Goal: Task Accomplishment & Management: Use online tool/utility

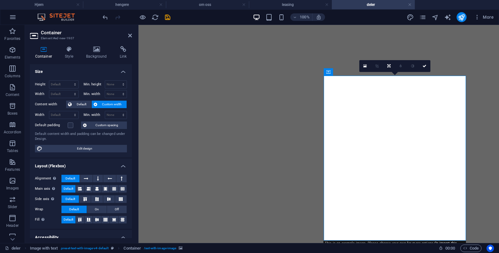
click at [363, 66] on icon at bounding box center [364, 66] width 3 height 4
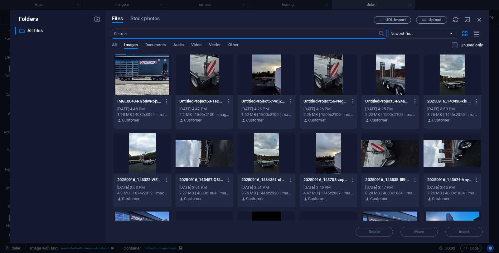
scroll to position [99, 0]
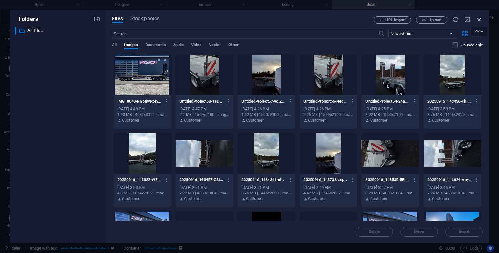
click at [478, 20] on icon "button" at bounding box center [479, 19] width 7 height 7
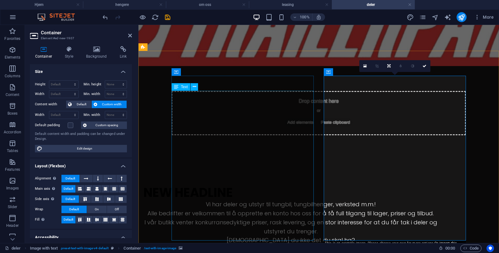
click at [209, 200] on div "Vi har deler og utstyr til tungbil, tungbilhenger, verksted m.m.! Alle bedrifte…" at bounding box center [290, 252] width 294 height 105
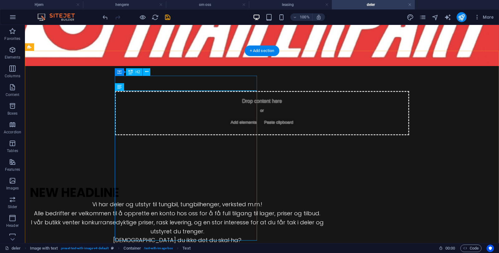
click at [173, 185] on div "New headline" at bounding box center [177, 192] width 294 height 15
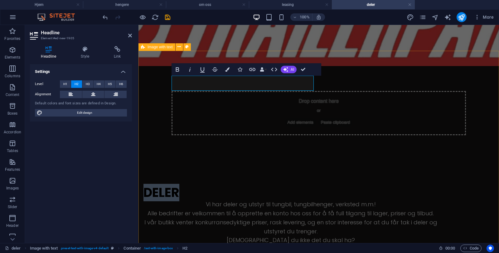
drag, startPoint x: 221, startPoint y: 87, endPoint x: 161, endPoint y: 80, distance: 60.2
click at [225, 69] on icon "button" at bounding box center [227, 69] width 4 height 4
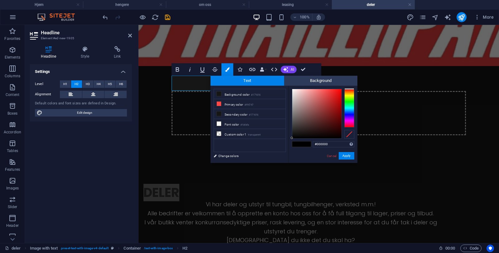
type input "#fbf8f8"
click at [292, 89] on div at bounding box center [316, 113] width 49 height 49
click at [351, 158] on button "Apply" at bounding box center [347, 155] width 16 height 7
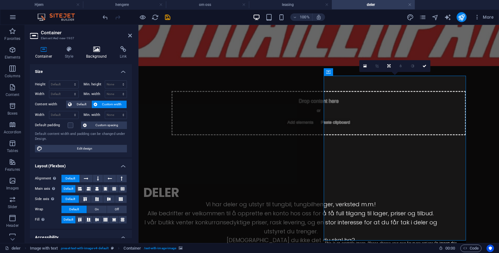
click at [95, 55] on h4 "Background" at bounding box center [98, 52] width 34 height 13
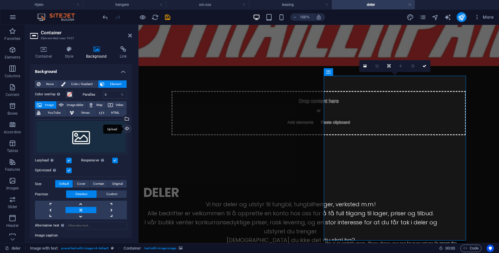
click at [125, 128] on div "Upload" at bounding box center [126, 129] width 9 height 9
click at [127, 131] on div "Upload" at bounding box center [126, 129] width 9 height 9
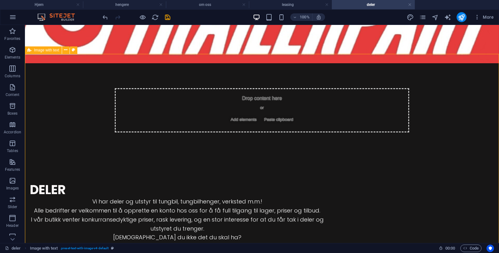
scroll to position [107, 0]
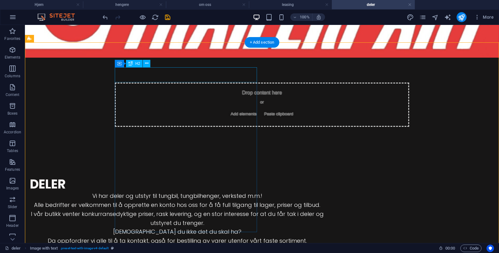
click at [138, 177] on div "deler" at bounding box center [177, 184] width 294 height 15
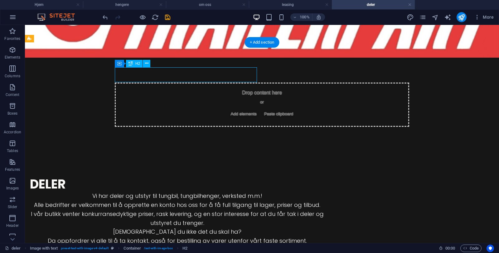
click at [138, 177] on div "deler" at bounding box center [177, 184] width 294 height 15
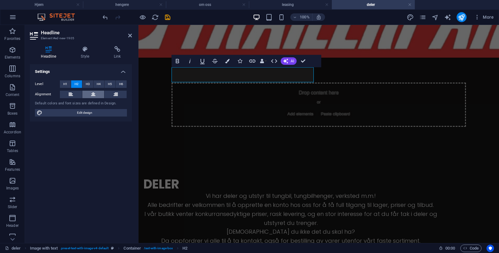
click at [97, 91] on button at bounding box center [93, 94] width 22 height 7
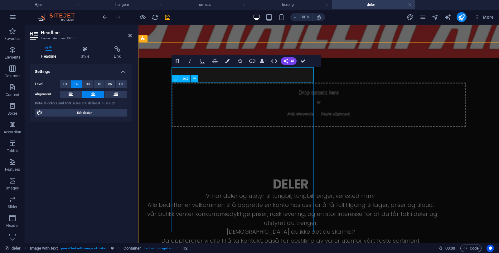
click at [262, 192] on div "Vi har deler og utstyr til tungbil, tungbilhenger, verksted m.m.! Alle bedrifte…" at bounding box center [290, 244] width 294 height 105
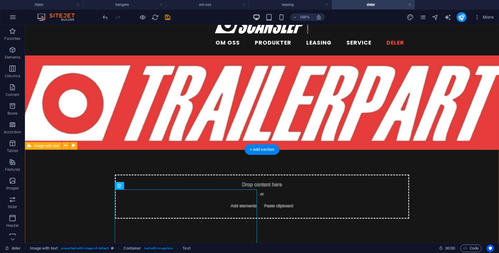
scroll to position [0, 0]
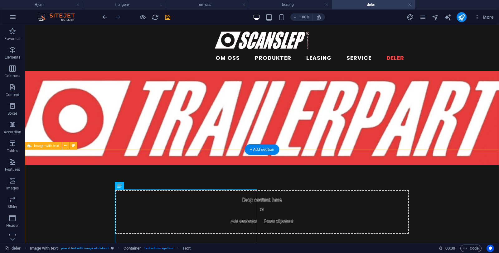
select select "rem"
select select "px"
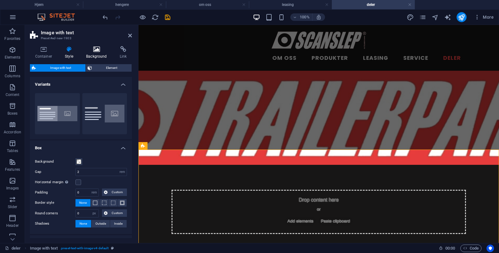
click at [105, 50] on icon at bounding box center [96, 49] width 31 height 6
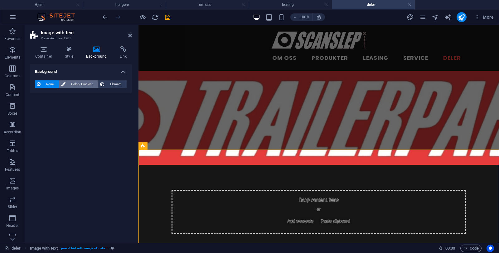
click at [72, 85] on span "Color / Gradient" at bounding box center [81, 83] width 29 height 7
click at [51, 85] on span "None" at bounding box center [49, 83] width 15 height 7
click at [150, 108] on figure at bounding box center [318, 118] width 360 height 94
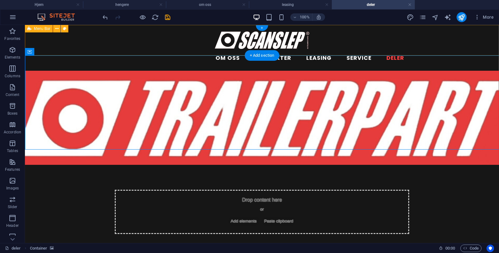
click at [68, 41] on div "om oss produkter leasing service deler" at bounding box center [262, 48] width 474 height 46
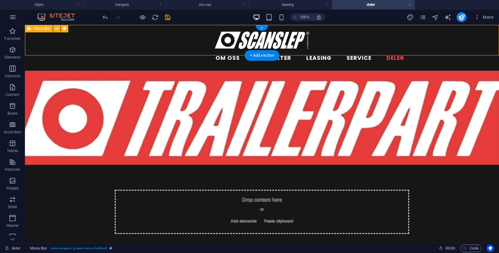
click at [68, 41] on div "om oss produkter leasing service deler" at bounding box center [262, 48] width 474 height 46
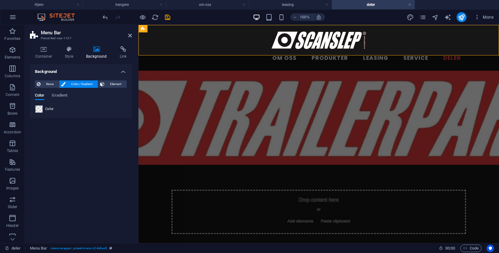
click at [217, 129] on figure at bounding box center [318, 118] width 360 height 94
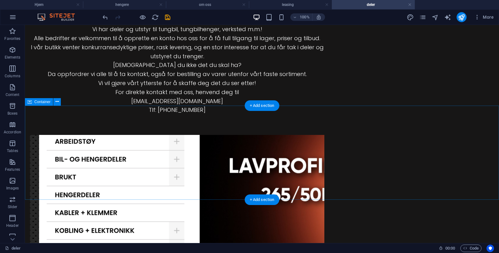
scroll to position [285, 0]
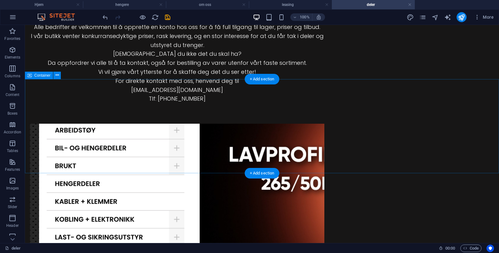
click at [39, 77] on span "Container" at bounding box center [42, 76] width 16 height 4
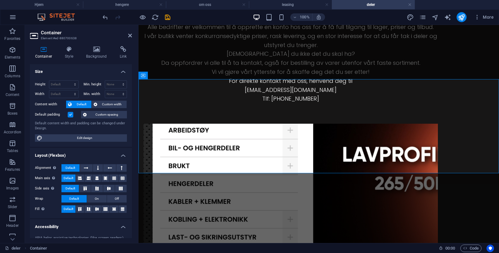
scroll to position [2, 0]
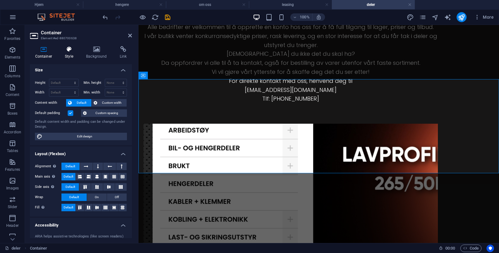
click at [73, 50] on icon at bounding box center [69, 49] width 19 height 6
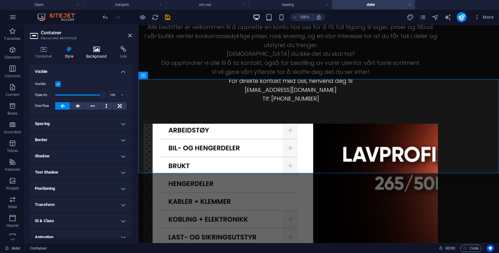
click at [93, 50] on icon at bounding box center [96, 49] width 31 height 6
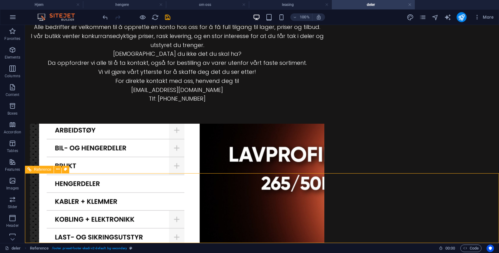
select select "rem"
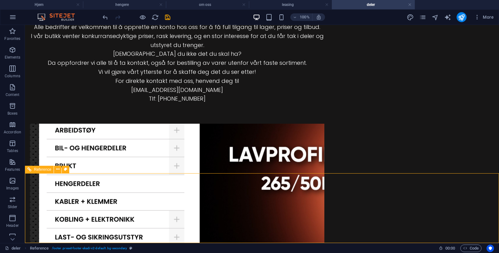
select select "rem"
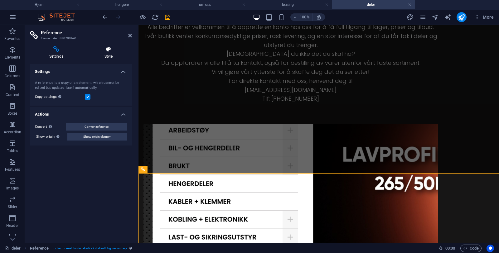
click at [111, 58] on h4 "Style" at bounding box center [108, 52] width 47 height 13
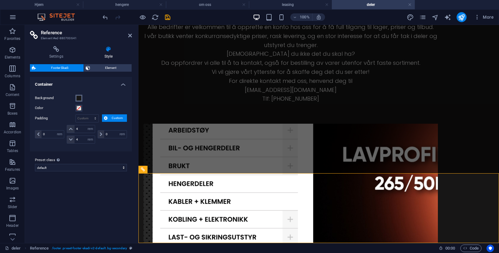
click at [80, 100] on button "Background" at bounding box center [78, 98] width 7 height 7
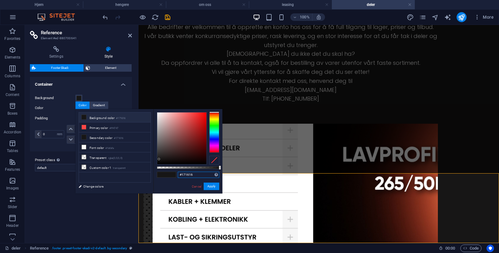
drag, startPoint x: 199, startPoint y: 175, endPoint x: 177, endPoint y: 170, distance: 22.2
click at [177, 170] on div "#171616 Supported formats #0852ed rgb(8, 82, 237) rgba(8, 82, 237, 90%) hsv(221…" at bounding box center [187, 196] width 69 height 175
click at [208, 186] on button "Apply" at bounding box center [212, 186] width 16 height 7
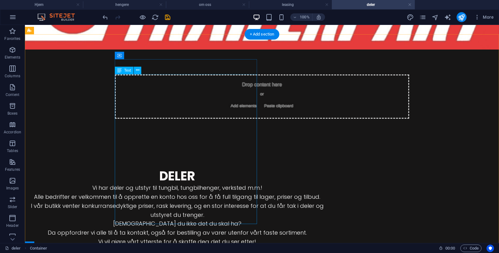
scroll to position [0, 0]
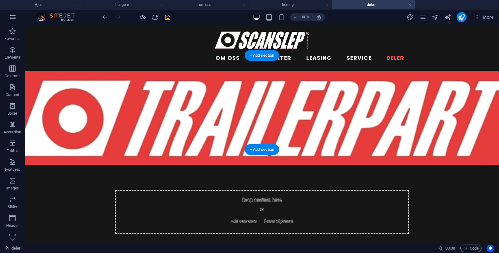
click at [34, 71] on figure at bounding box center [262, 118] width 474 height 94
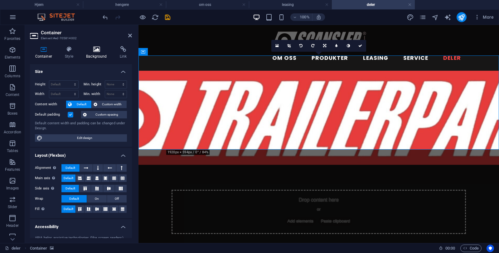
click at [96, 50] on icon at bounding box center [96, 49] width 31 height 6
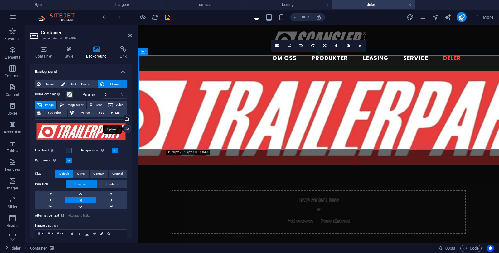
click at [125, 130] on div "Upload" at bounding box center [126, 129] width 9 height 9
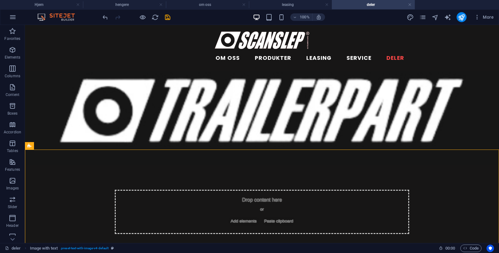
click at [146, 18] on div at bounding box center [136, 17] width 70 height 10
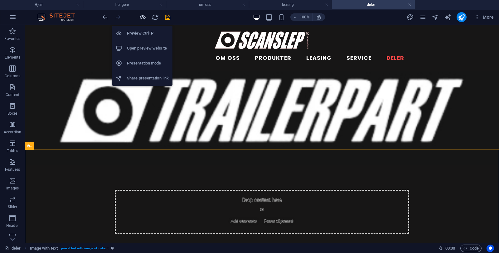
click at [143, 20] on icon "button" at bounding box center [142, 17] width 7 height 7
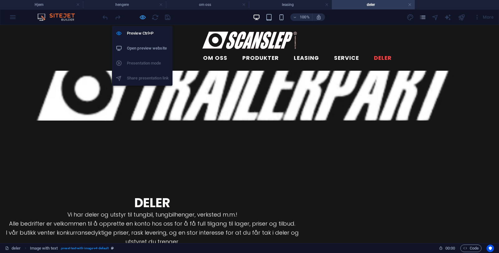
click at [144, 18] on icon "button" at bounding box center [142, 17] width 7 height 7
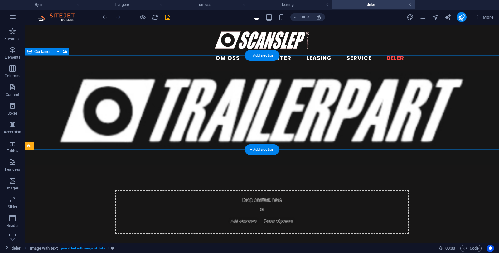
click at [65, 79] on figure at bounding box center [262, 118] width 474 height 94
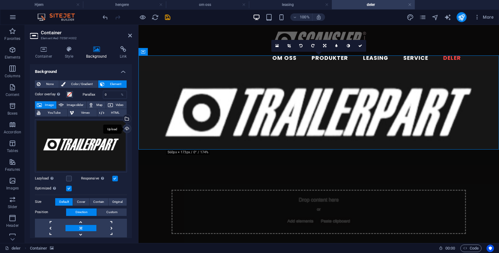
click at [126, 131] on div "Upload" at bounding box center [126, 129] width 9 height 9
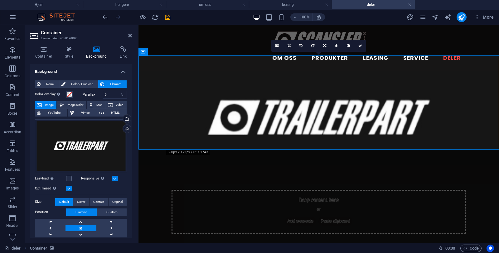
click at [94, 188] on div "Optimized Images are compressed to improve page speed." at bounding box center [81, 188] width 92 height 7
click at [105, 95] on input "0" at bounding box center [115, 94] width 24 height 7
click at [53, 54] on h4 "Container" at bounding box center [45, 52] width 30 height 13
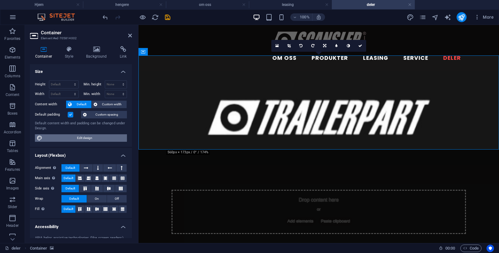
scroll to position [0, 0]
click at [64, 84] on select "Default px rem % vh vw" at bounding box center [63, 83] width 29 height 7
select select "px"
click at [69, 80] on select "Default px rem % vh vw" at bounding box center [63, 83] width 29 height 7
type input "302"
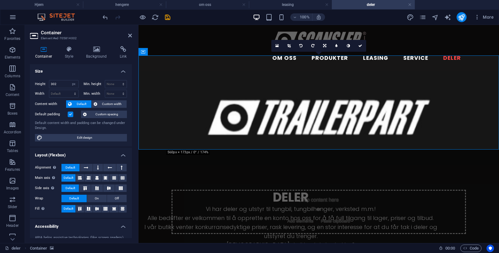
click at [86, 70] on h4 "Size" at bounding box center [81, 69] width 102 height 11
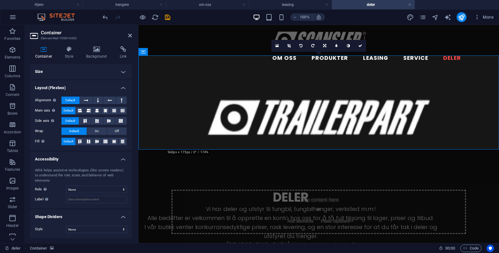
click at [146, 17] on div at bounding box center [136, 17] width 70 height 10
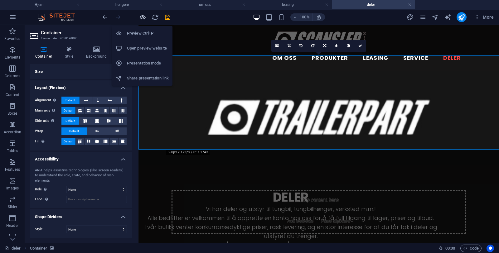
click at [142, 19] on icon "button" at bounding box center [142, 17] width 7 height 7
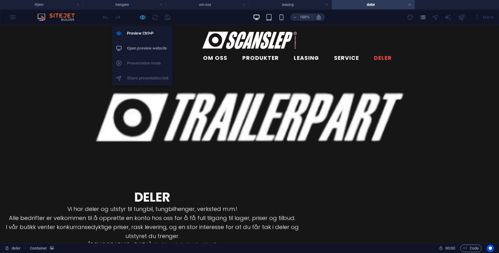
click at [145, 19] on icon "button" at bounding box center [142, 17] width 7 height 7
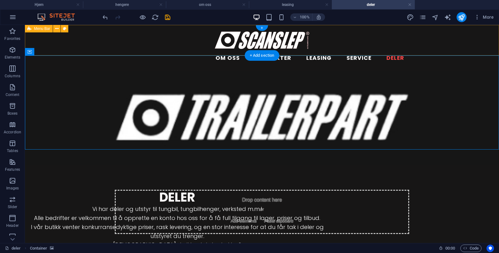
click at [450, 48] on div "om oss produkter leasing service deler" at bounding box center [262, 48] width 474 height 46
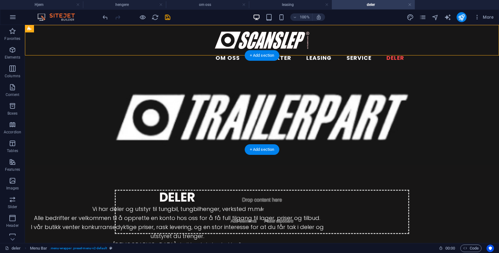
click at [421, 118] on figure at bounding box center [262, 118] width 474 height 94
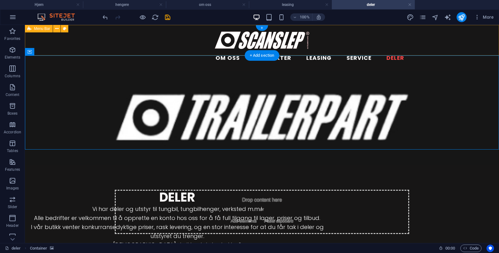
click at [443, 45] on div "om oss produkter leasing service deler" at bounding box center [262, 48] width 474 height 46
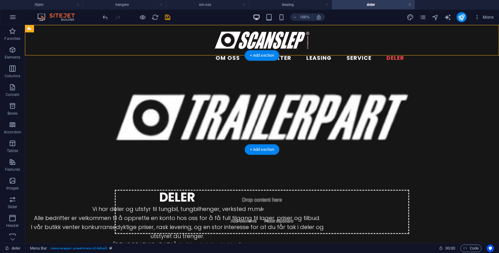
click at [453, 86] on figure at bounding box center [262, 118] width 474 height 94
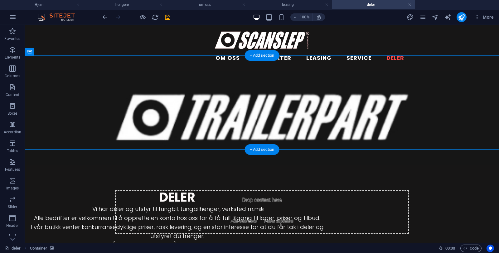
click at [44, 86] on figure at bounding box center [262, 118] width 474 height 94
click at [44, 87] on figure at bounding box center [262, 118] width 474 height 94
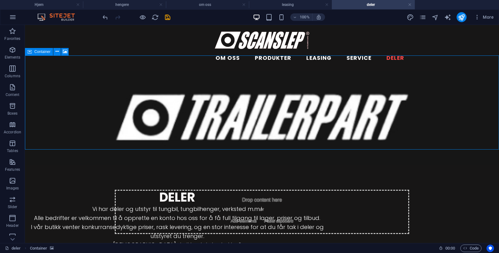
click at [31, 52] on icon at bounding box center [29, 51] width 4 height 7
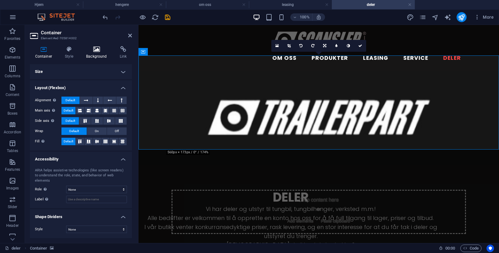
click at [92, 54] on h4 "Background" at bounding box center [98, 52] width 34 height 13
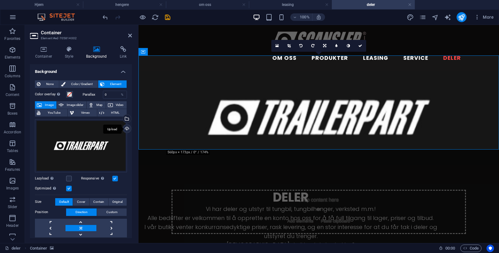
click at [126, 131] on div "Upload" at bounding box center [126, 129] width 9 height 9
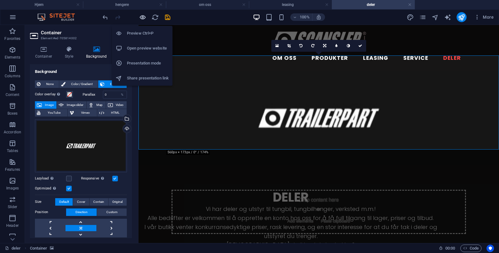
click at [140, 20] on icon "button" at bounding box center [142, 17] width 7 height 7
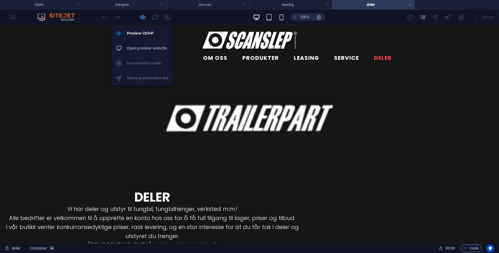
click at [143, 19] on icon "button" at bounding box center [142, 17] width 7 height 7
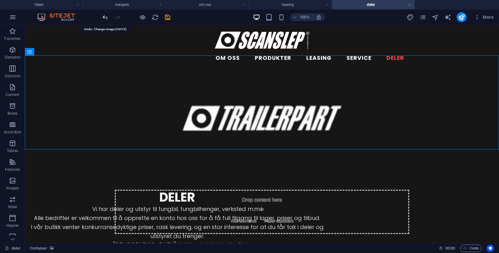
click at [105, 20] on icon "undo" at bounding box center [105, 17] width 7 height 7
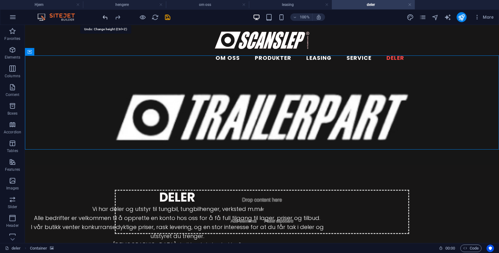
click at [105, 20] on icon "undo" at bounding box center [105, 17] width 7 height 7
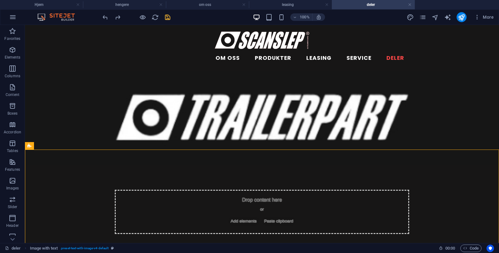
click at [167, 18] on icon "save" at bounding box center [167, 17] width 7 height 7
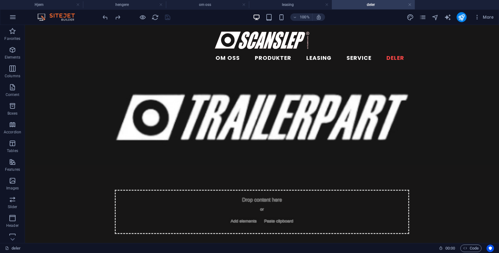
click at [216, 20] on div "100% More" at bounding box center [298, 17] width 395 height 10
click at [360, 50] on nav "om oss produkter leasing service deler" at bounding box center [262, 58] width 294 height 16
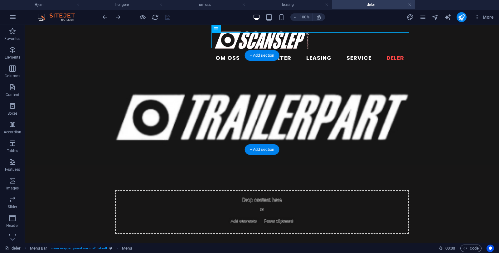
click at [452, 83] on figure at bounding box center [262, 118] width 474 height 94
